Goal: Task Accomplishment & Management: Use online tool/utility

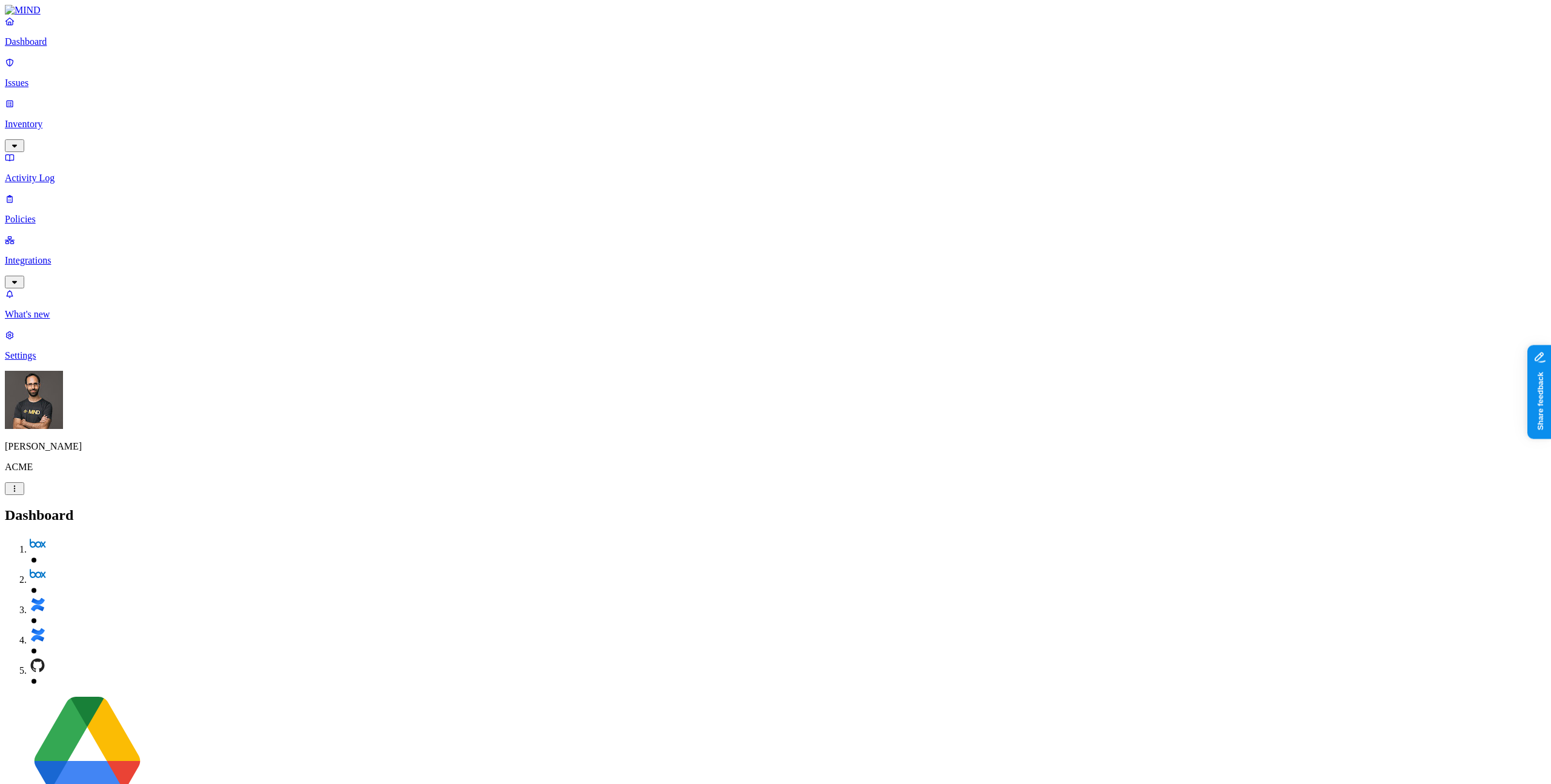
click at [61, 119] on p "Inventory" at bounding box center [776, 124] width 1542 height 11
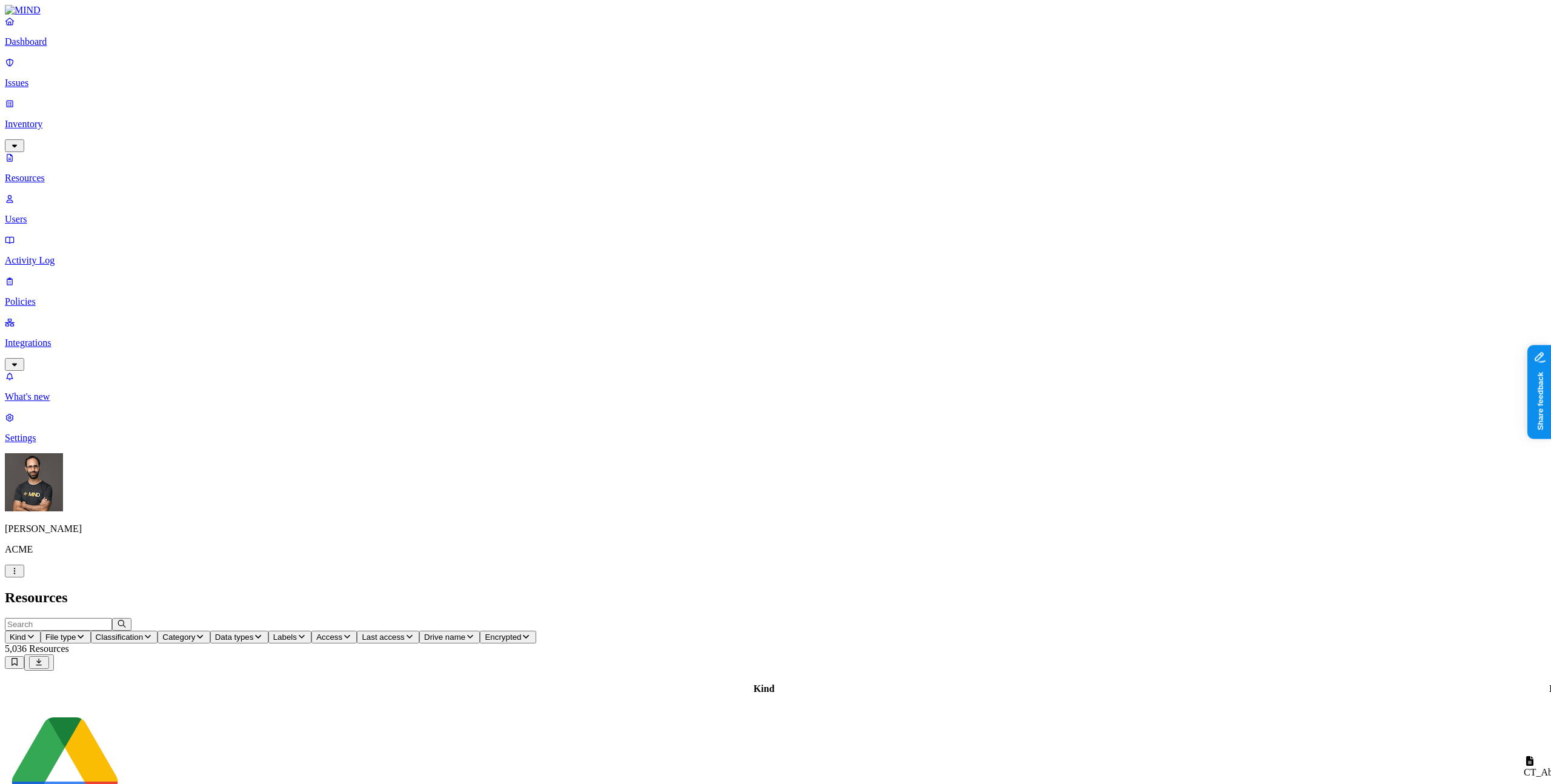
click at [73, 337] on p "Integrations" at bounding box center [776, 342] width 1542 height 11
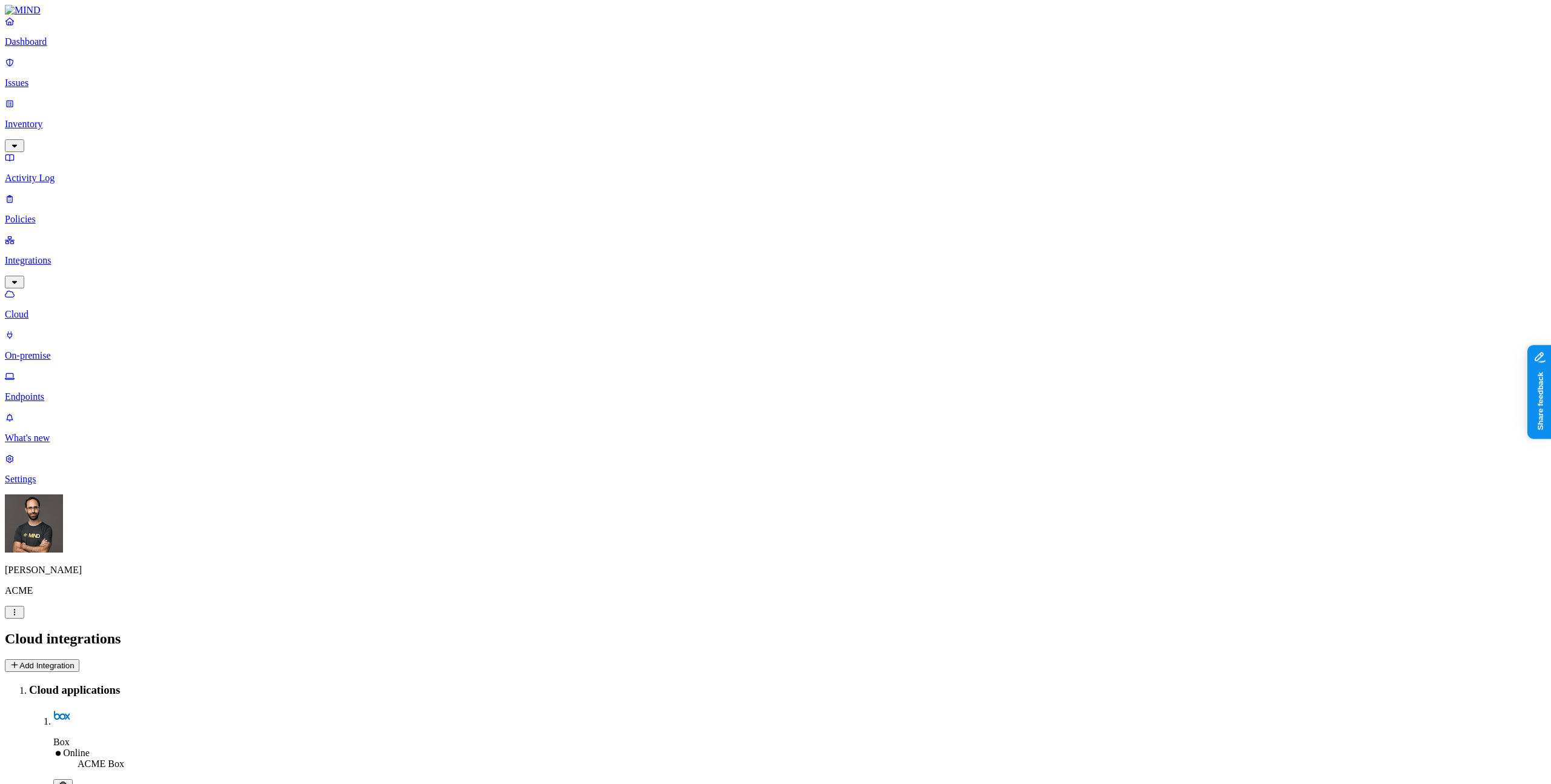
click at [79, 659] on button "Add Integration" at bounding box center [42, 665] width 75 height 13
